Goal: Task Accomplishment & Management: Use online tool/utility

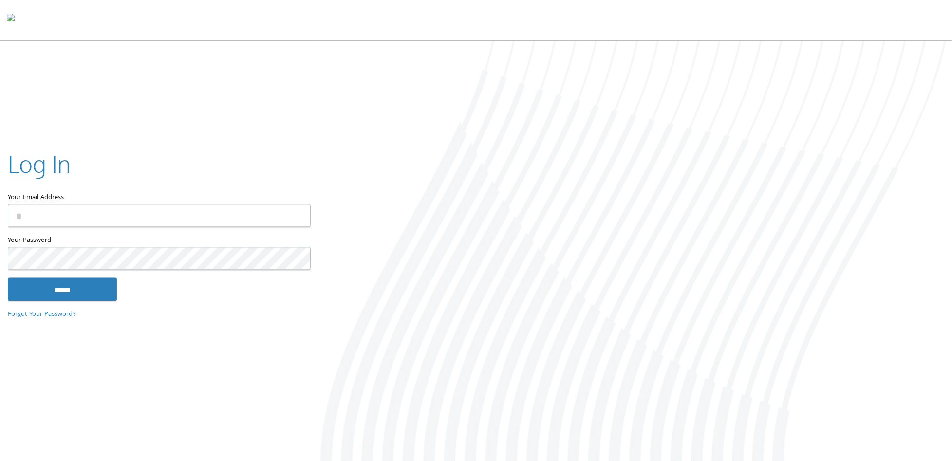
type input "**********"
click at [54, 297] on input "******" at bounding box center [62, 288] width 109 height 23
click at [296, 218] on keeper-lock "Open Keeper Popup" at bounding box center [297, 216] width 12 height 12
type input "**********"
